Goal: Check status: Check status

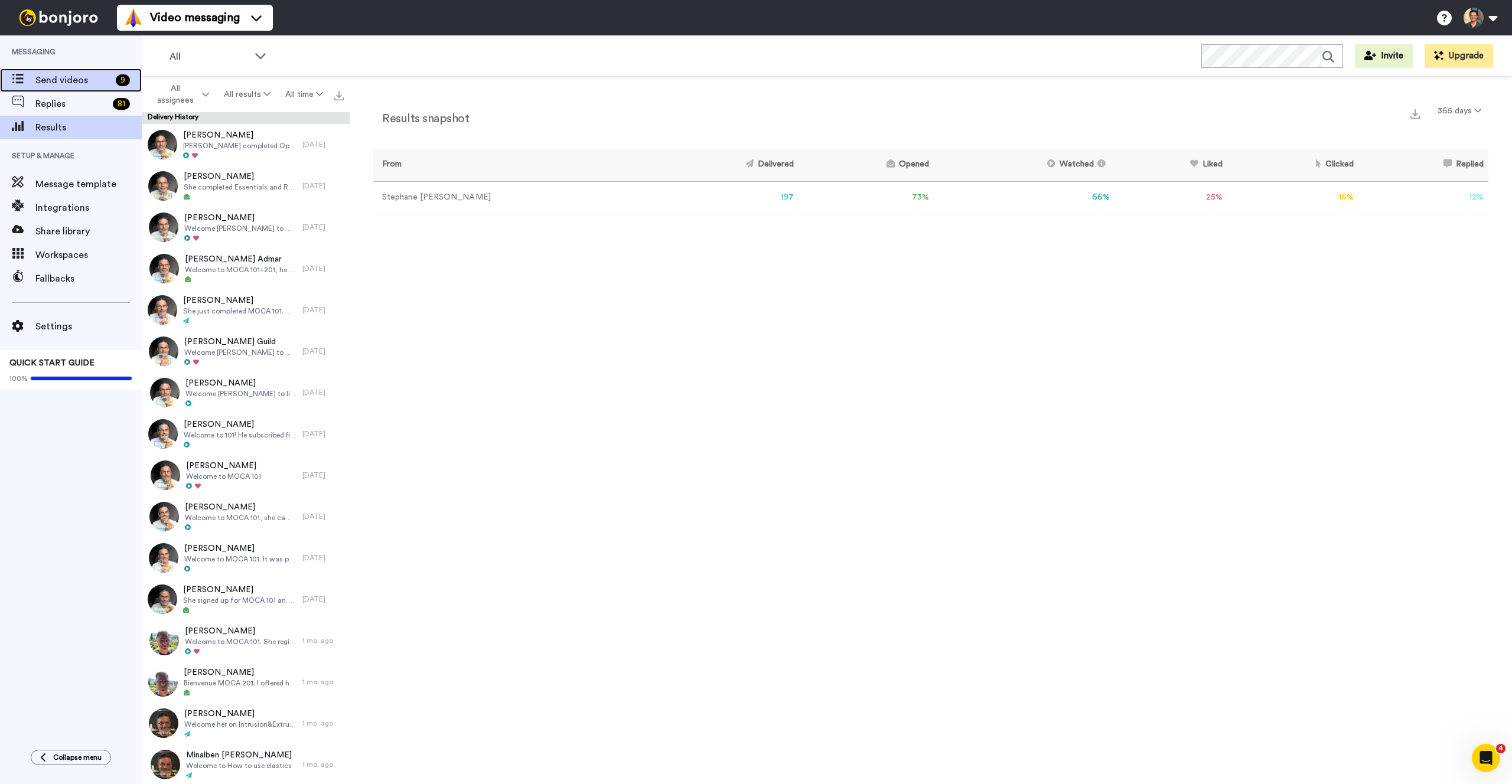
click at [51, 81] on span "Send videos" at bounding box center [73, 80] width 76 height 14
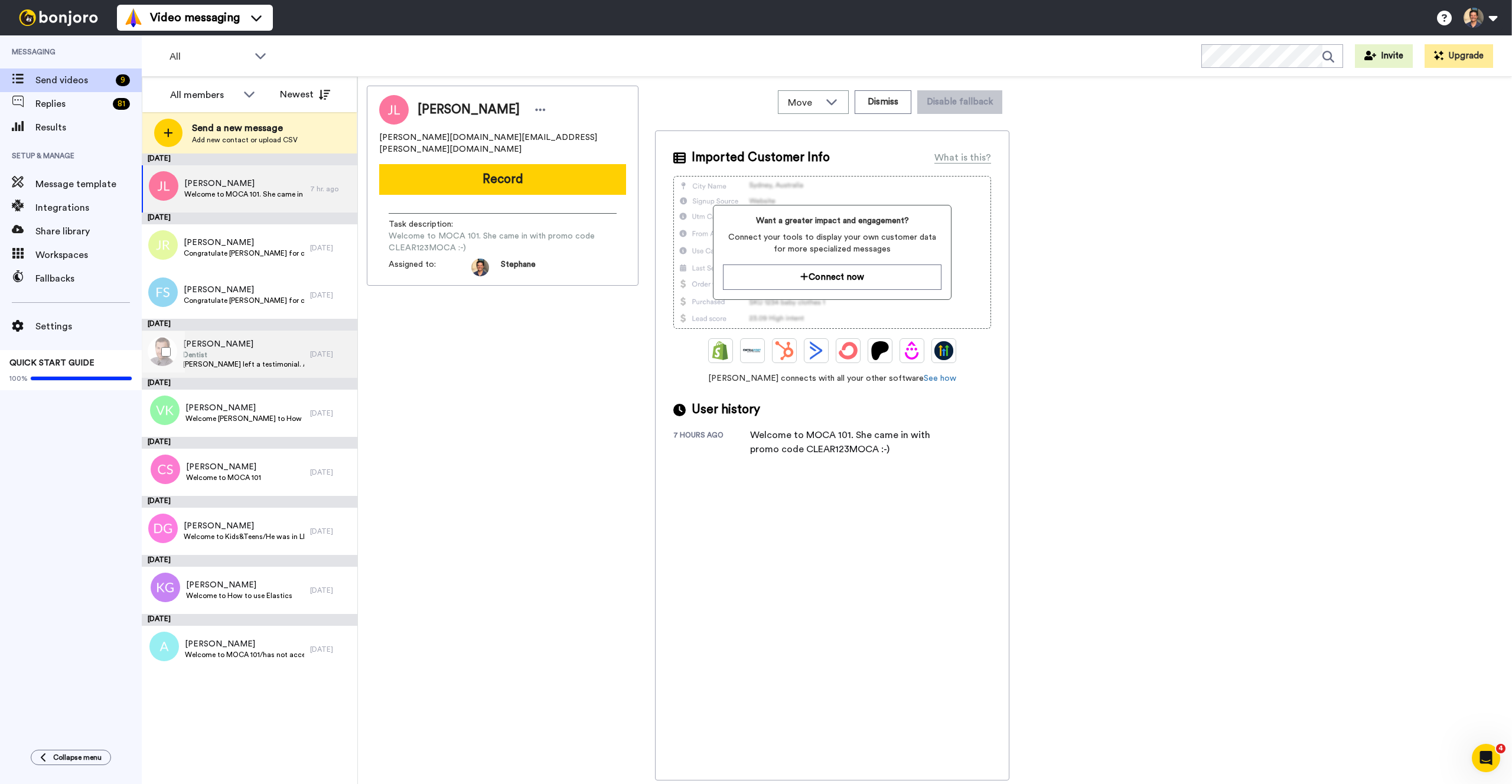
click at [206, 347] on span "[PERSON_NAME]" at bounding box center [244, 344] width 121 height 12
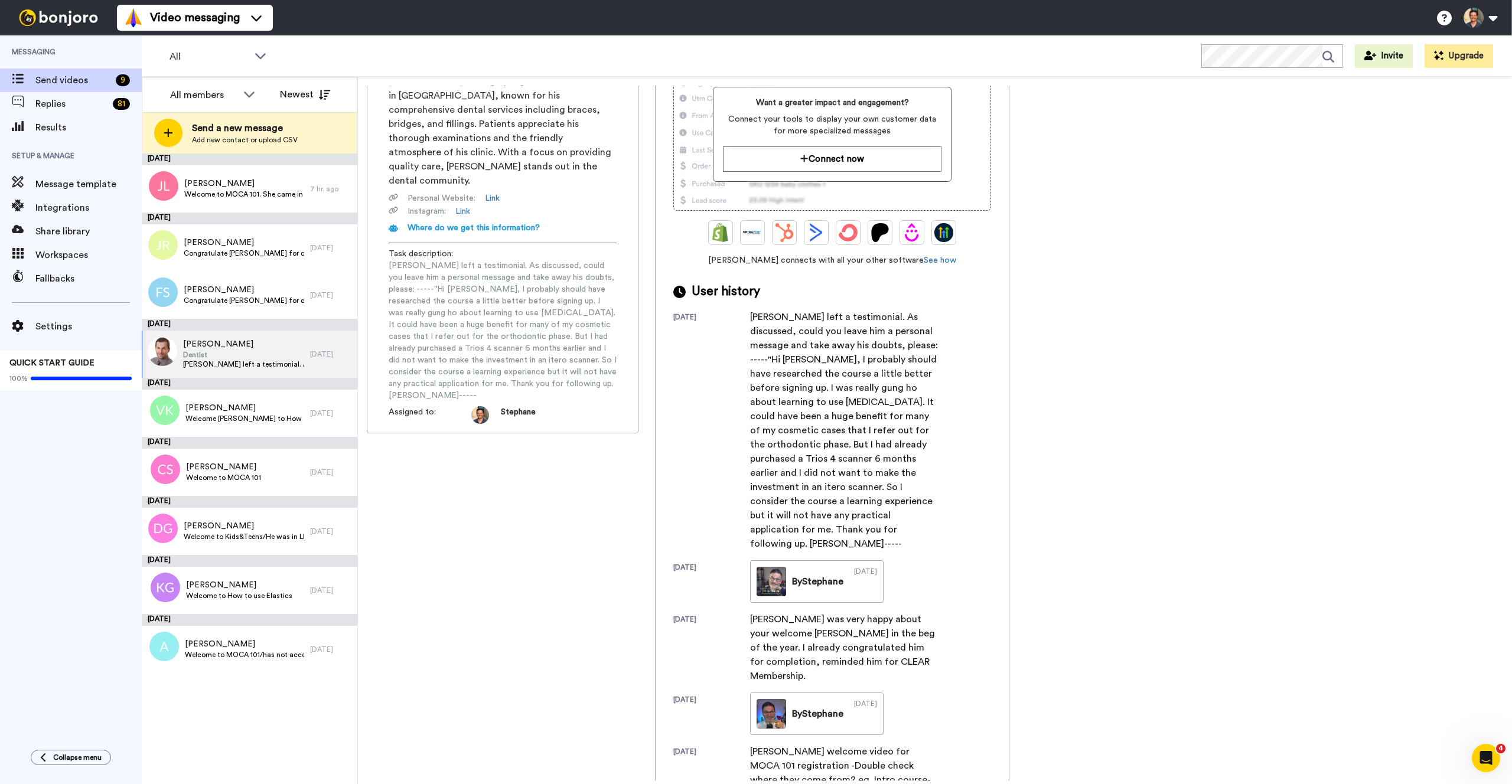
scroll to position [124, 0]
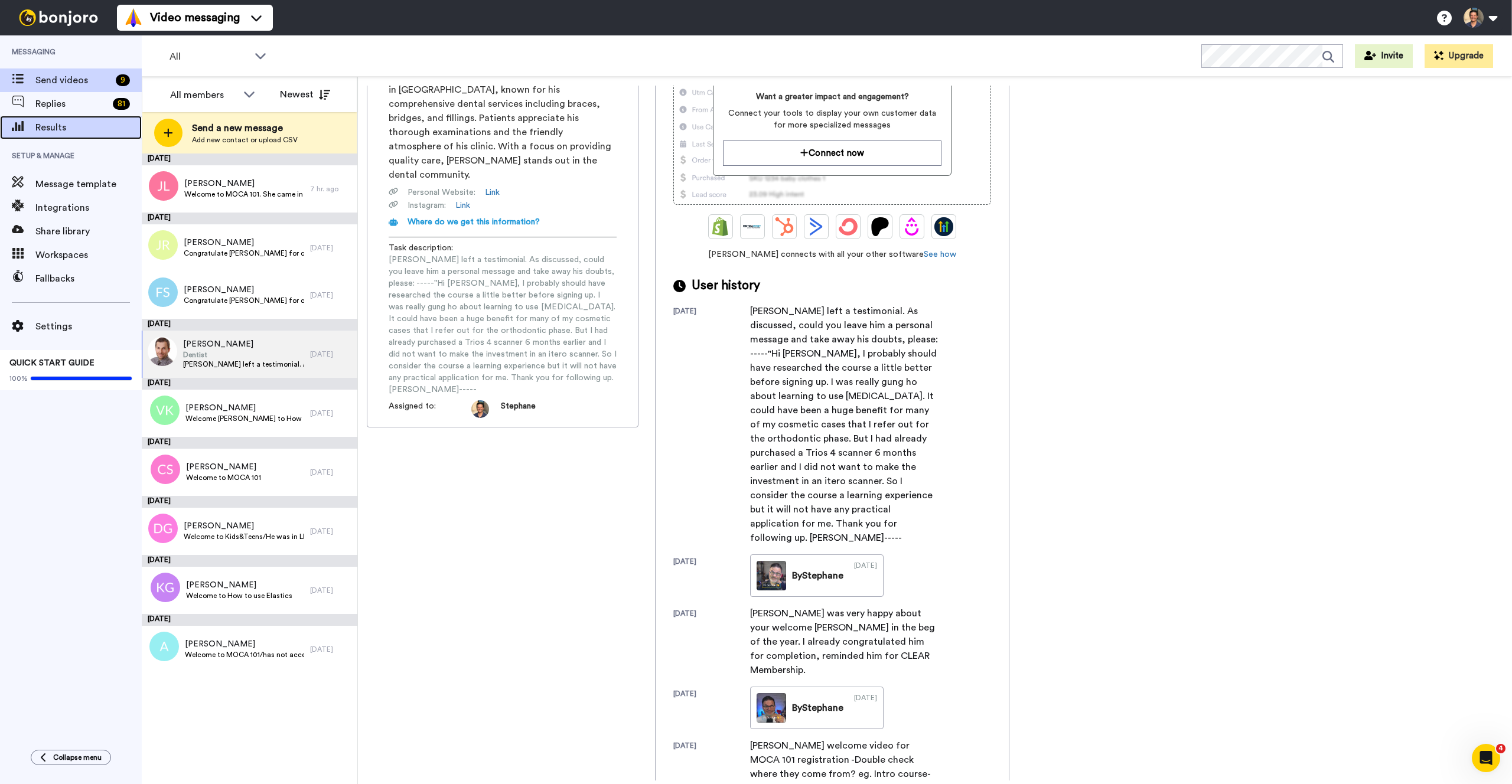
click at [45, 132] on span "Results" at bounding box center [88, 127] width 106 height 14
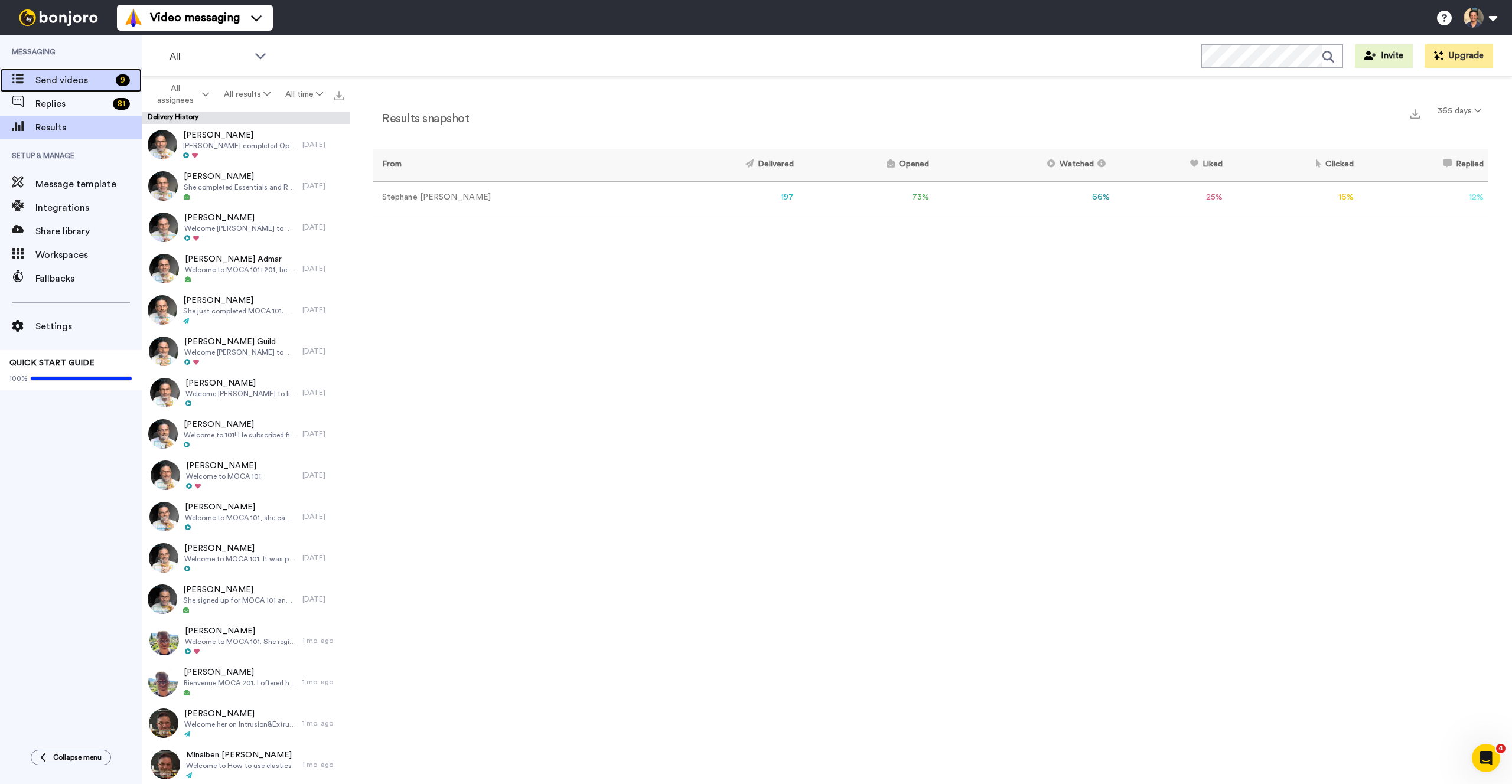
click at [71, 89] on div "Send videos 9" at bounding box center [71, 80] width 142 height 24
